Goal: Check status: Check status

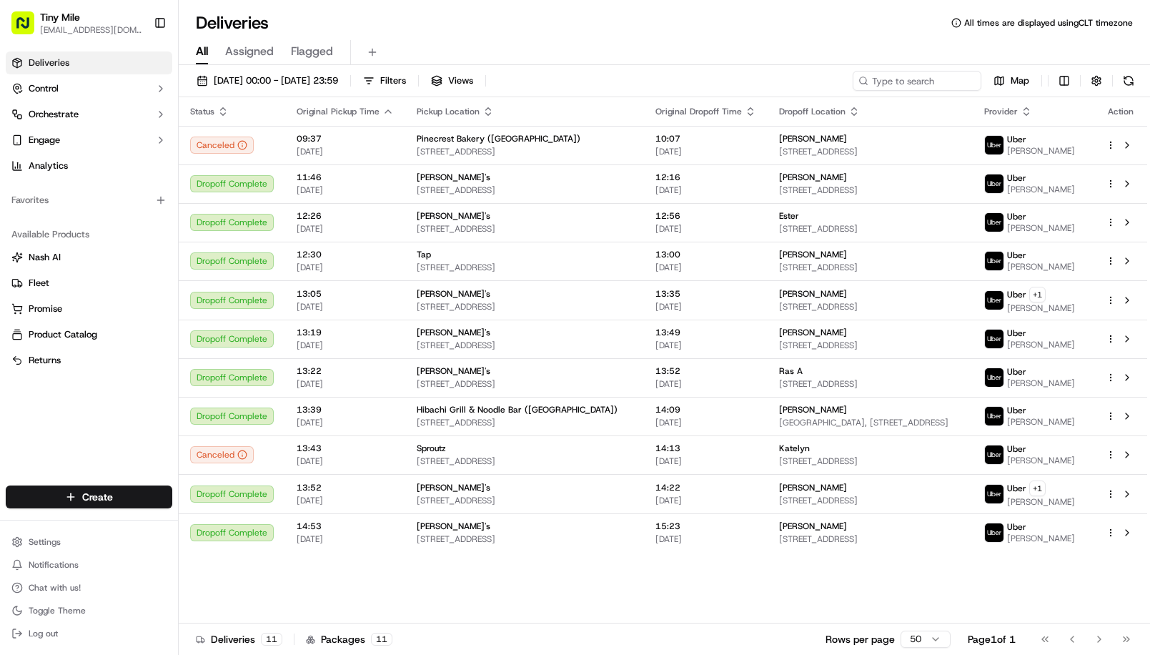
drag, startPoint x: 565, startPoint y: 557, endPoint x: 735, endPoint y: 565, distance: 170.2
click at [735, 565] on div "Status Original Pickup Time Pickup Location Original Dropoff Time Dropoff Locat…" at bounding box center [663, 360] width 968 height 526
drag, startPoint x: 755, startPoint y: 535, endPoint x: 785, endPoint y: 592, distance: 64.9
click at [782, 597] on div "Status Original Pickup Time Pickup Location Original Dropoff Time Dropoff Locat…" at bounding box center [663, 360] width 968 height 526
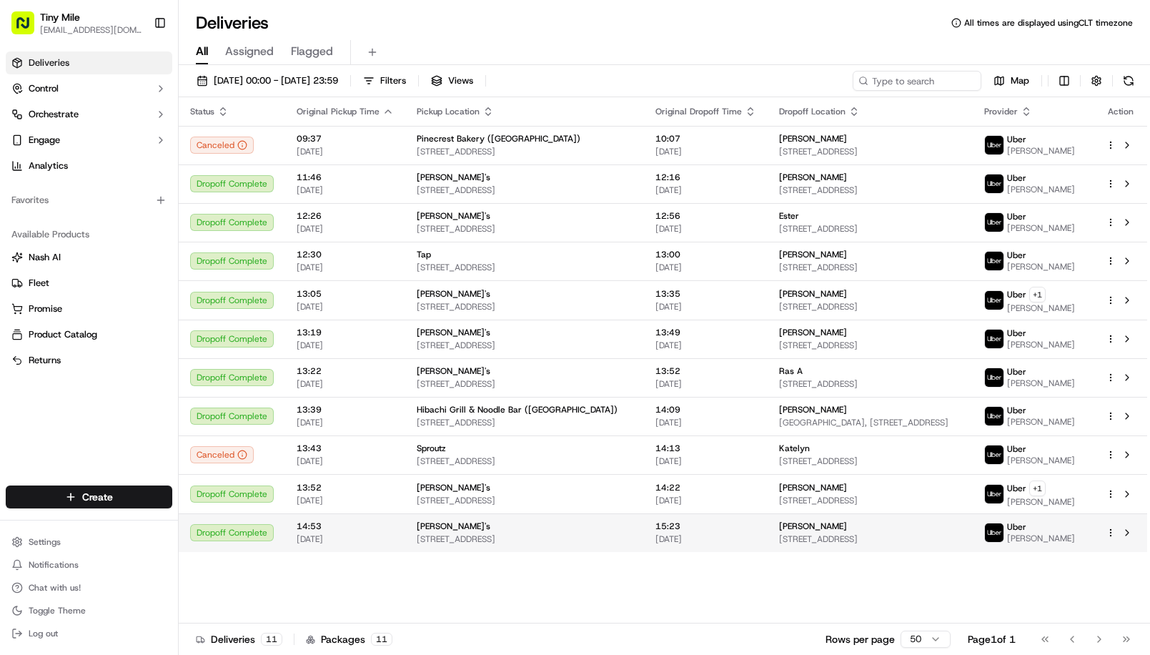
click at [824, 542] on span "[STREET_ADDRESS]" at bounding box center [870, 538] width 182 height 11
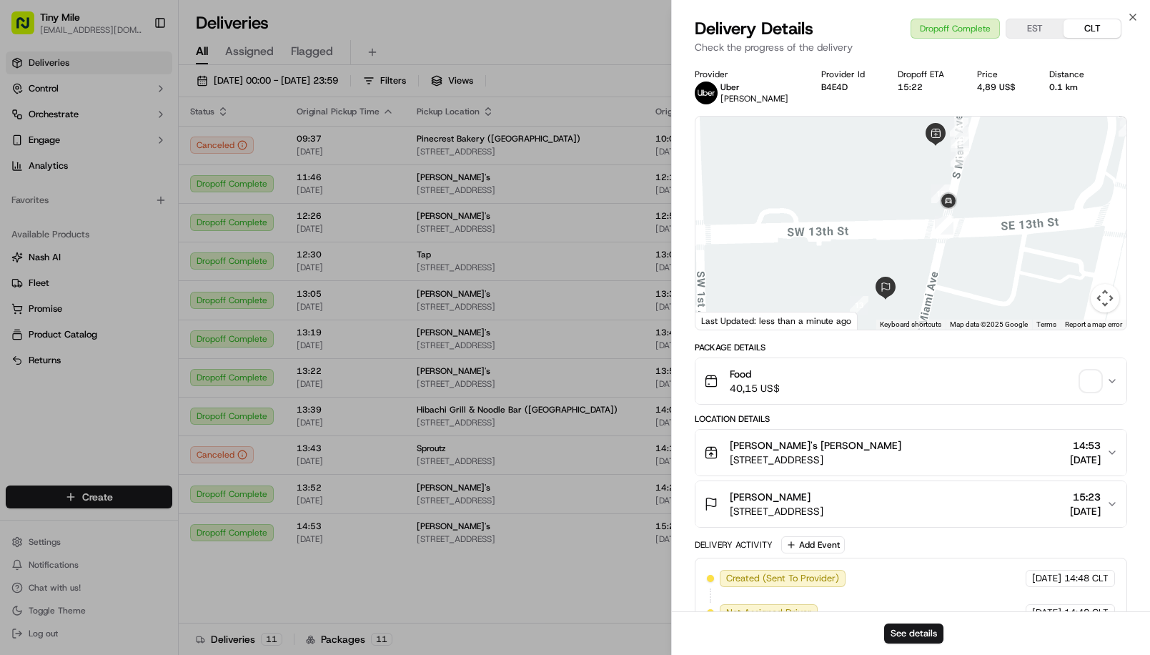
click at [898, 620] on div "See details" at bounding box center [911, 633] width 478 height 44
click at [905, 635] on button "See details" at bounding box center [913, 633] width 59 height 20
